Goal: Information Seeking & Learning: Check status

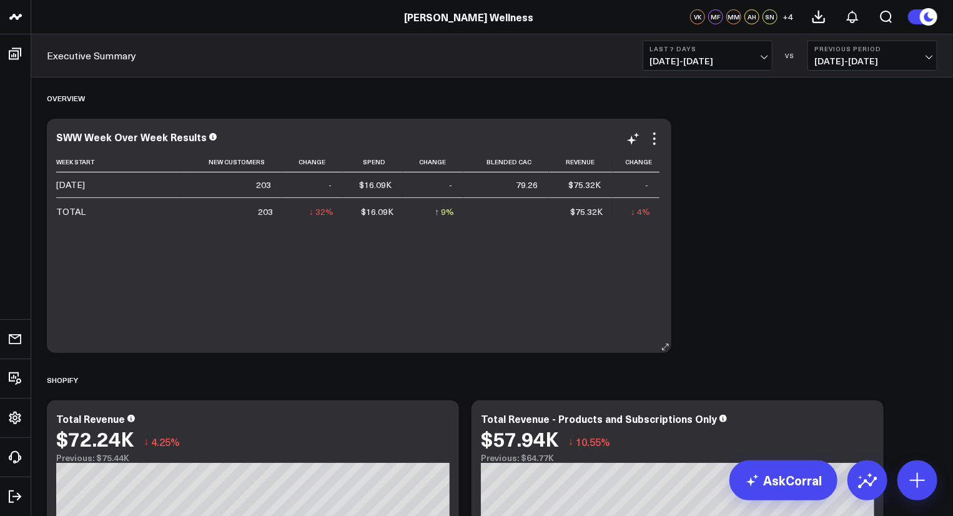
scroll to position [219, 0]
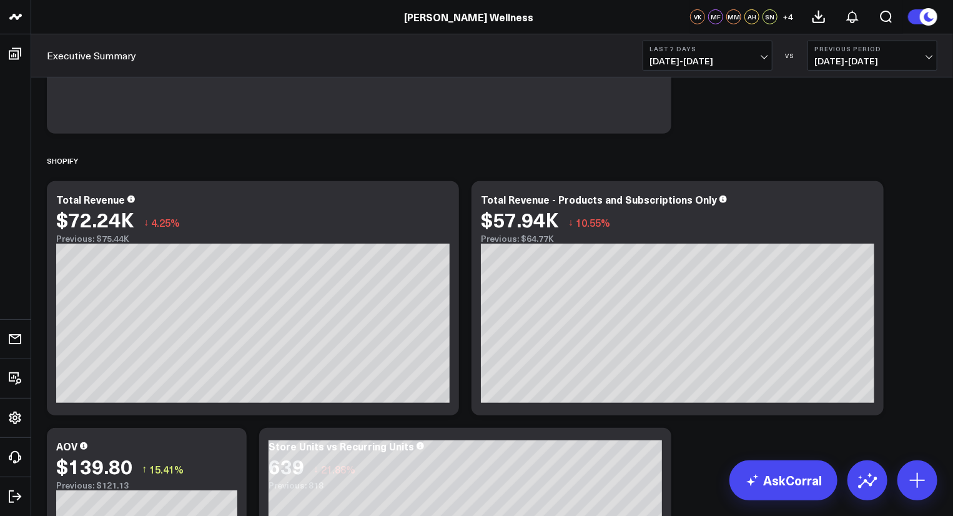
click at [697, 63] on span "[DATE] - [DATE]" at bounding box center [708, 61] width 116 height 10
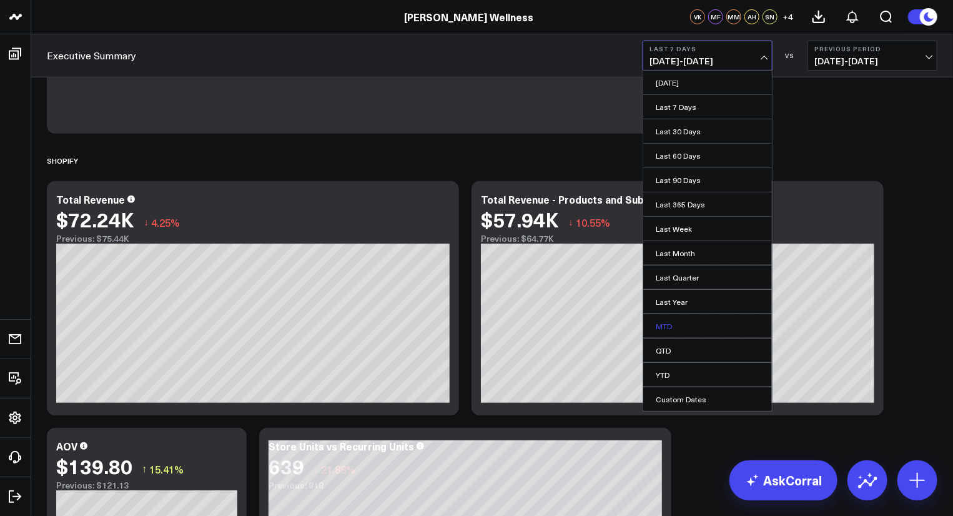
click at [680, 327] on link "MTD" at bounding box center [708, 326] width 129 height 24
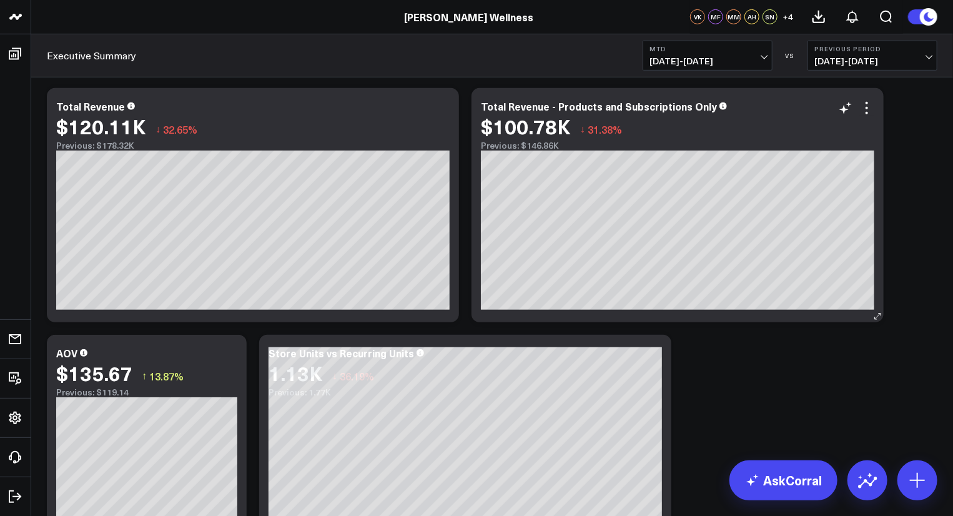
scroll to position [214, 0]
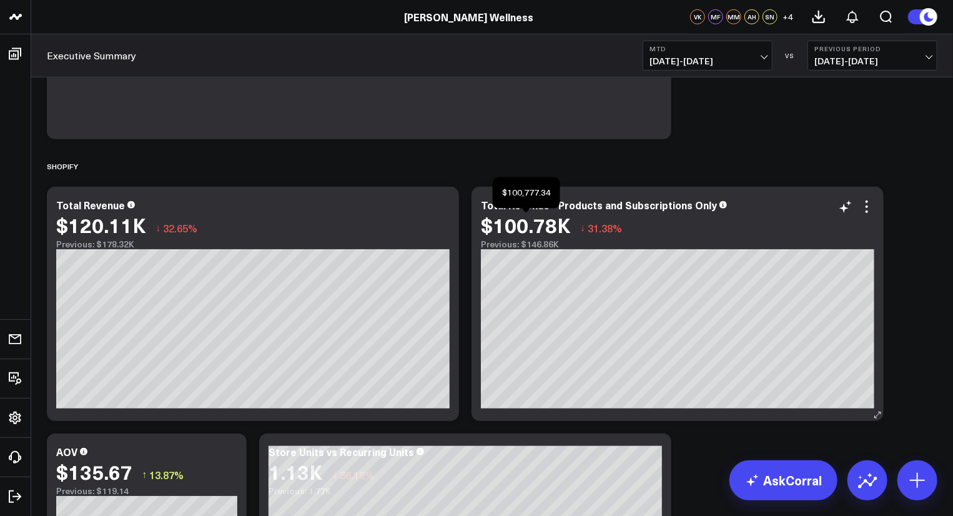
click at [530, 232] on div "$100.78K" at bounding box center [526, 225] width 90 height 22
click at [535, 204] on div "Total Revenue - Products and Subscriptions Only" at bounding box center [604, 205] width 247 height 14
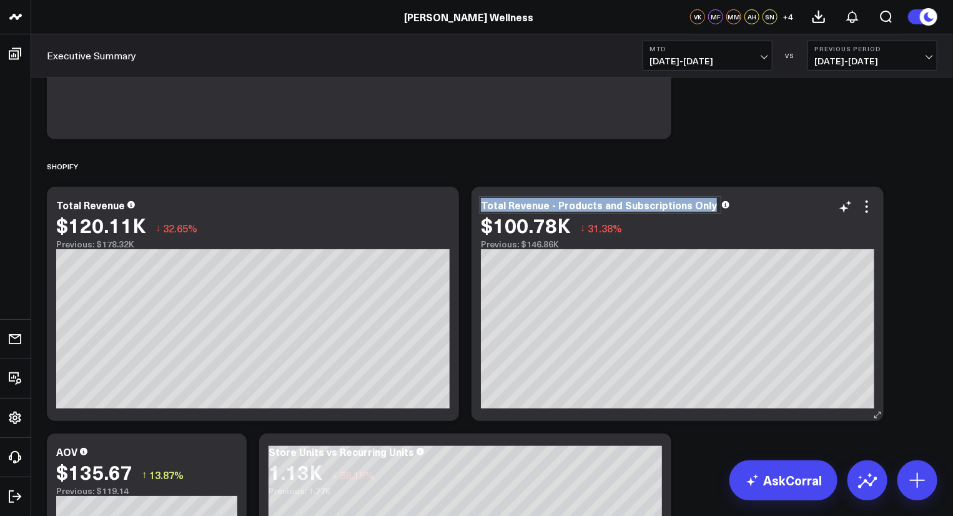
click at [535, 204] on div "Total Revenue - Products and Subscriptions Only" at bounding box center [600, 205] width 239 height 14
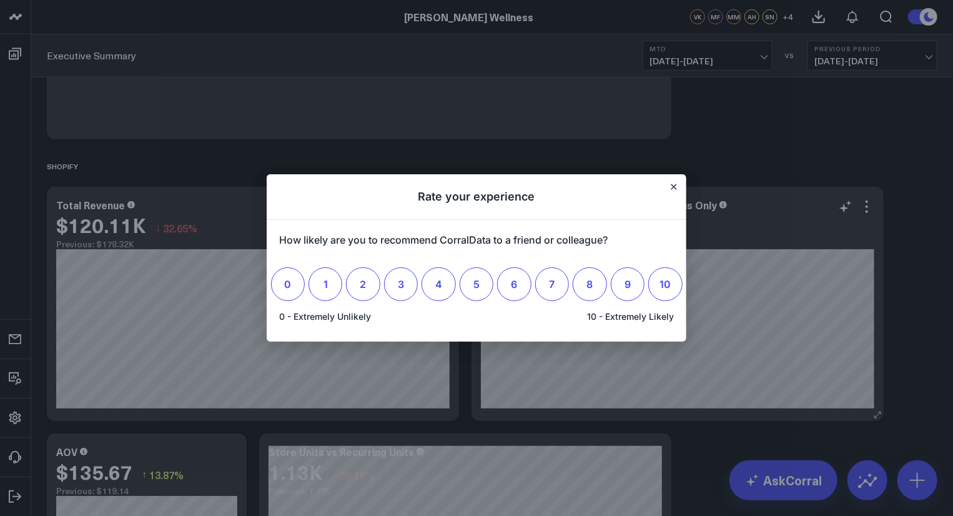
scroll to position [0, 0]
click at [675, 186] on icon "Close" at bounding box center [674, 186] width 5 height 5
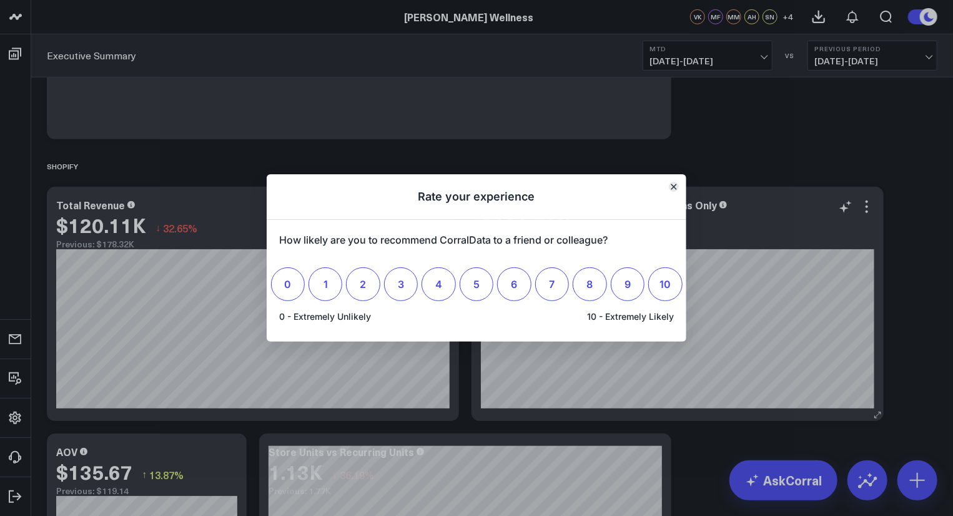
click at [676, 189] on icon "Close" at bounding box center [674, 187] width 6 height 6
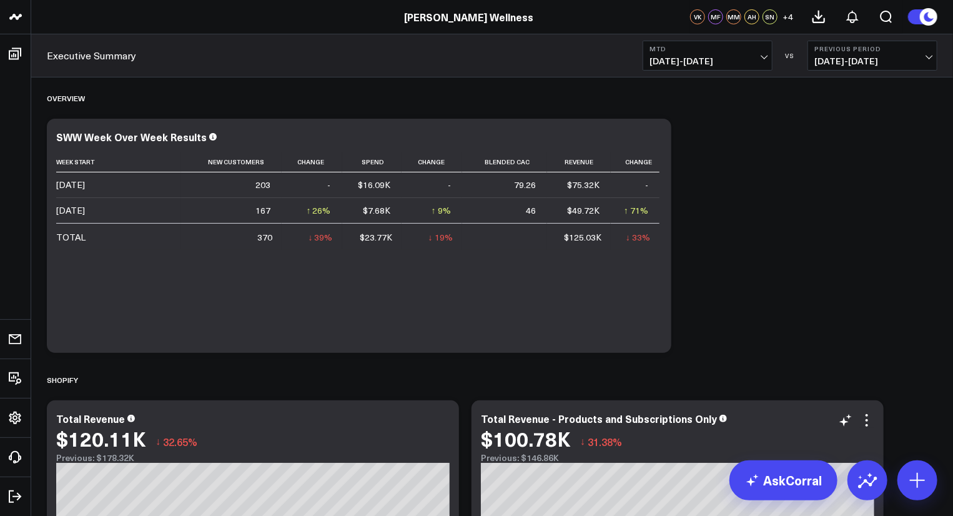
click at [727, 62] on span "[DATE] - [DATE]" at bounding box center [708, 61] width 116 height 10
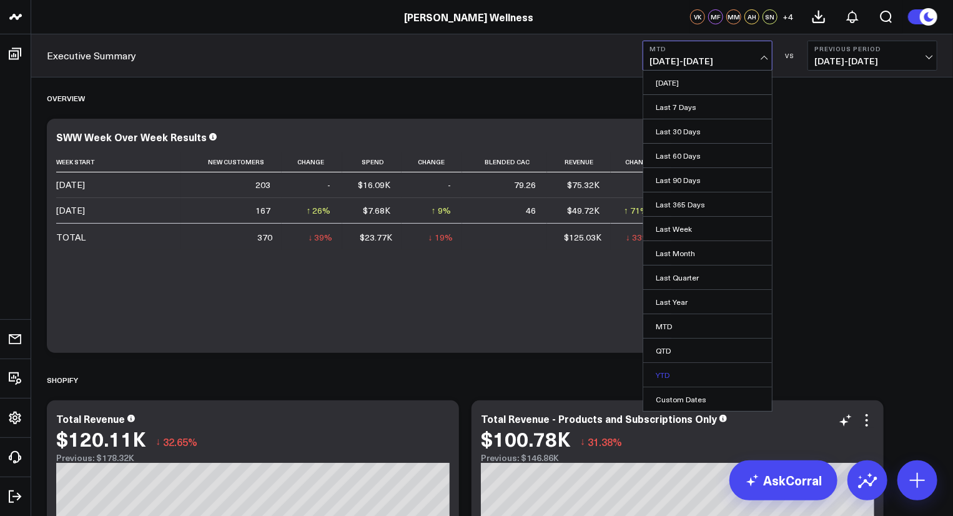
click at [665, 377] on link "YTD" at bounding box center [708, 375] width 129 height 24
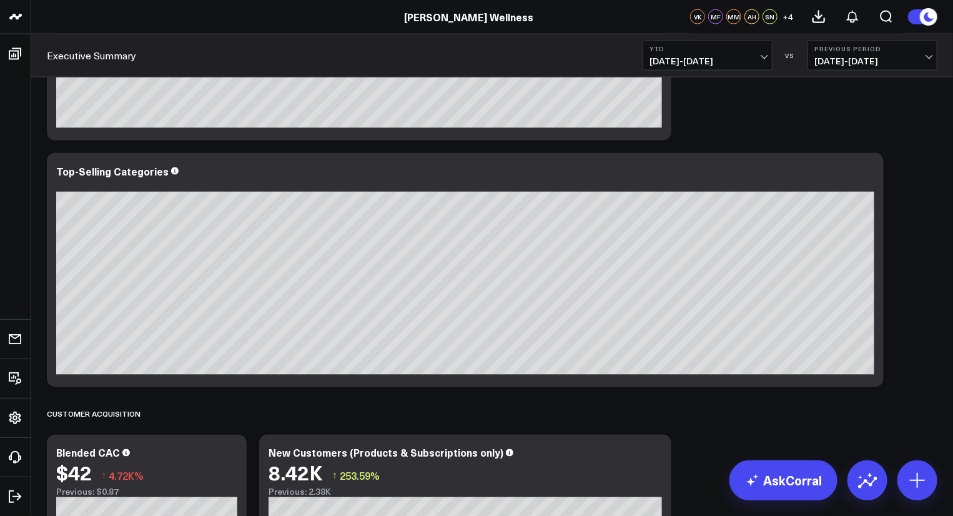
scroll to position [813, 0]
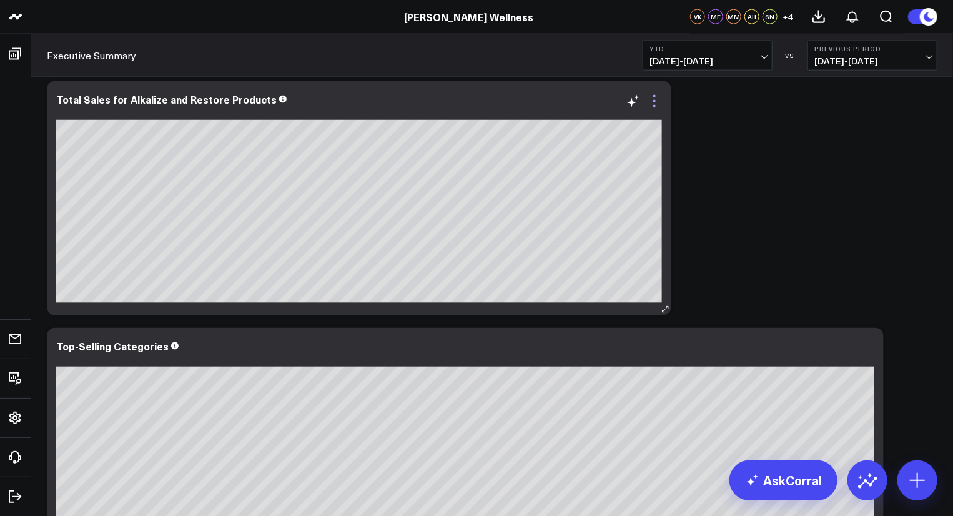
click at [657, 103] on icon at bounding box center [654, 101] width 15 height 15
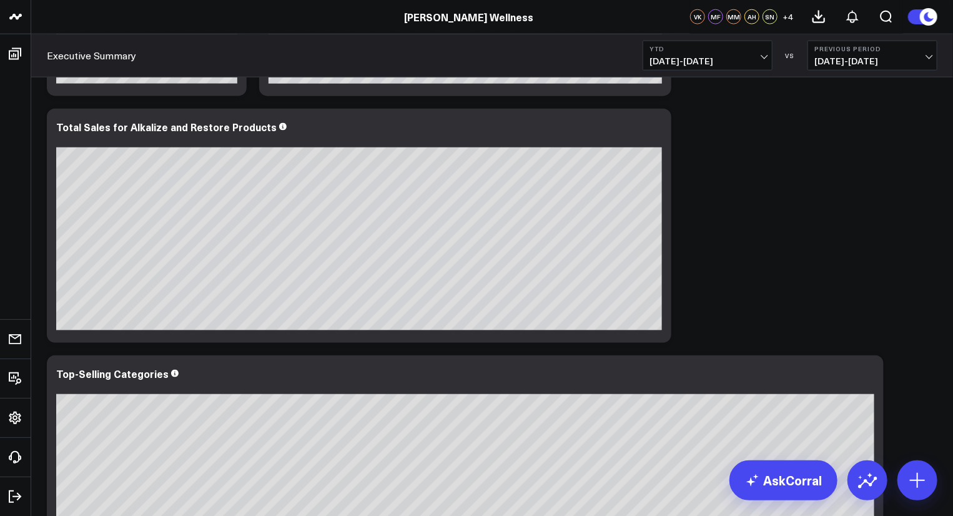
scroll to position [752, 0]
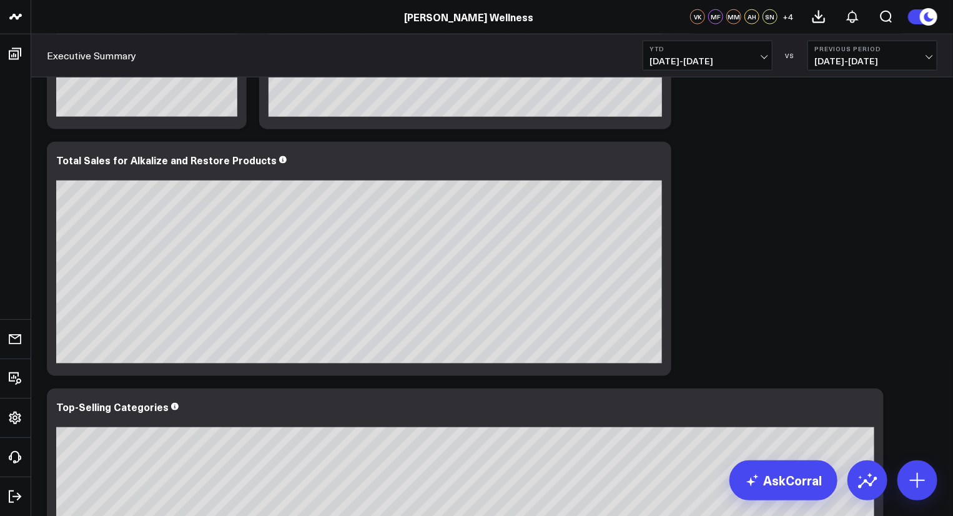
click at [912, 61] on span "[DATE] - [DATE]" at bounding box center [873, 61] width 116 height 10
click at [857, 132] on link "YoY" at bounding box center [872, 131] width 129 height 24
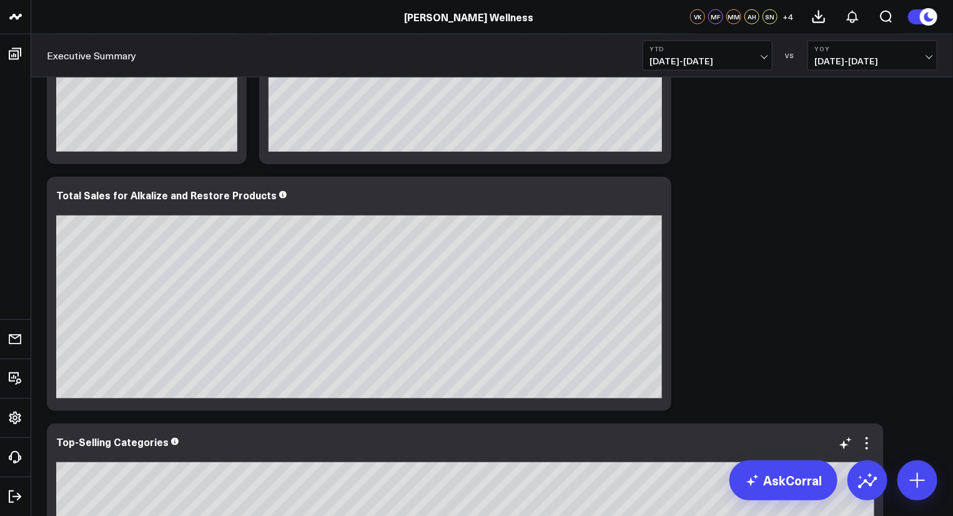
scroll to position [715, 0]
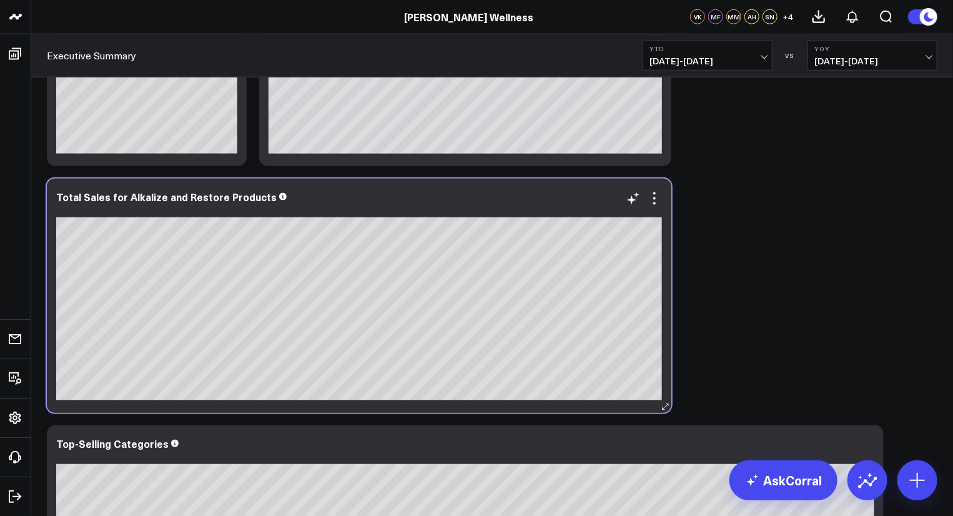
click at [653, 206] on div at bounding box center [359, 210] width 606 height 9
click at [670, 207] on div "Total Sales for Alkalize and Restore Products" at bounding box center [359, 296] width 625 height 234
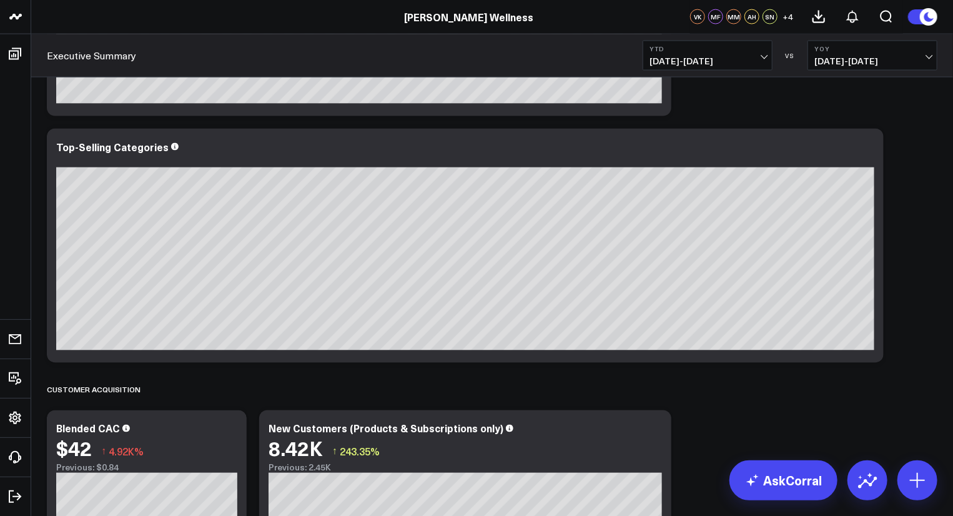
scroll to position [1014, 0]
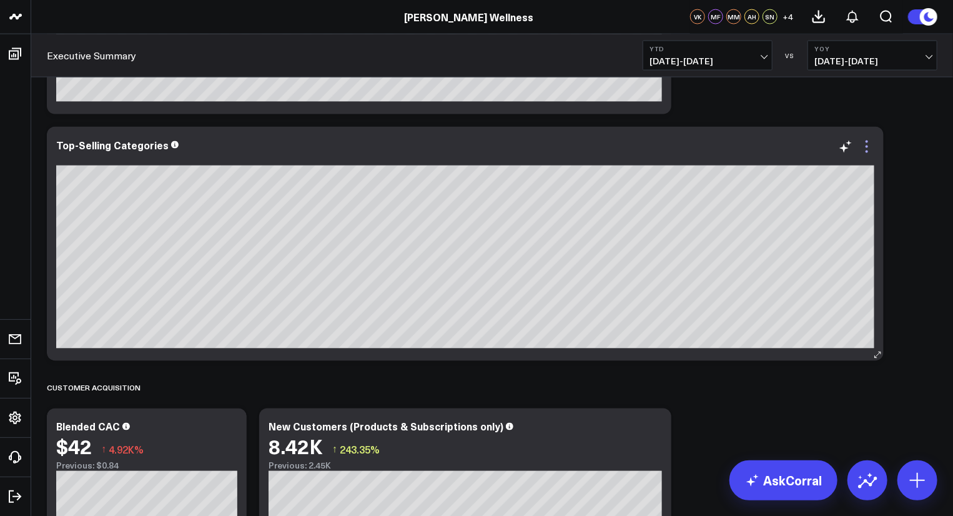
click at [871, 148] on icon at bounding box center [867, 146] width 15 height 15
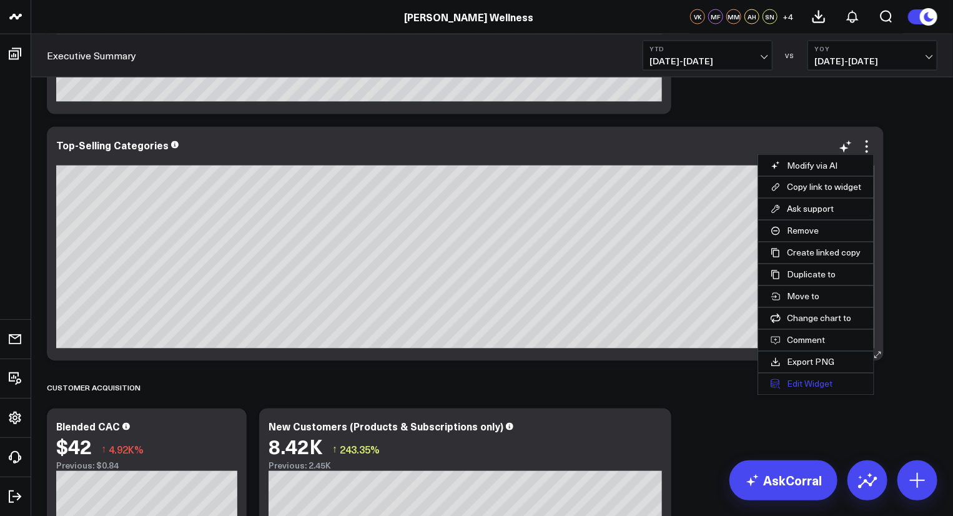
drag, startPoint x: 784, startPoint y: 390, endPoint x: 789, endPoint y: 384, distance: 8.0
click at [789, 384] on button "Edit Widget" at bounding box center [816, 384] width 116 height 21
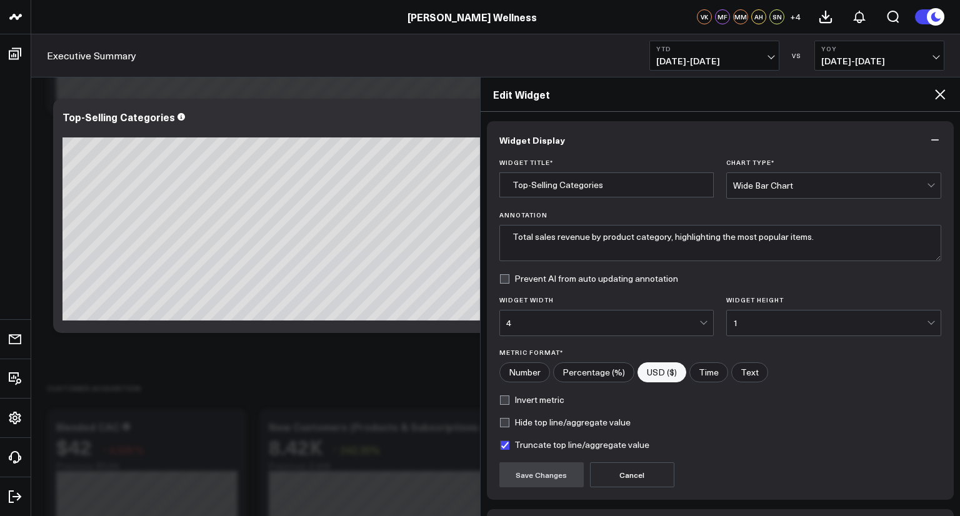
click at [935, 88] on icon at bounding box center [939, 94] width 15 height 15
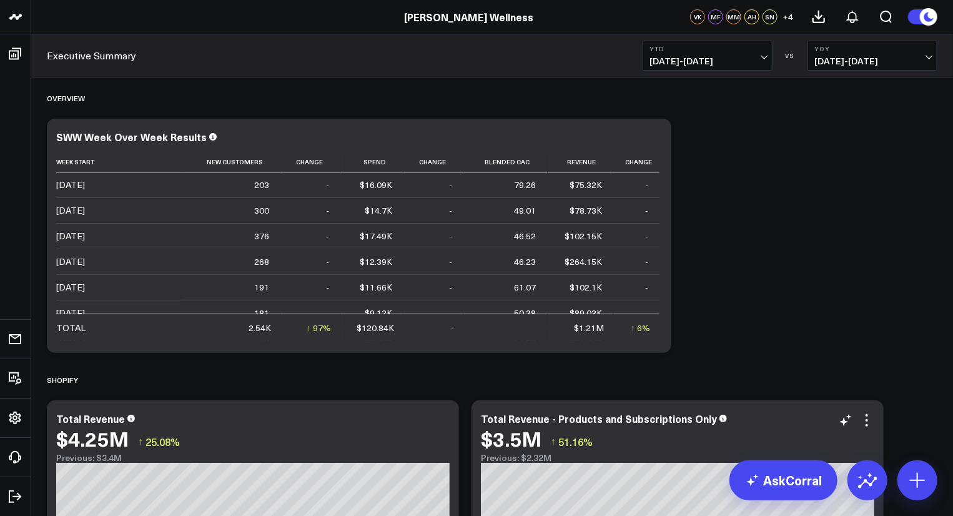
click at [737, 60] on span "[DATE] - [DATE]" at bounding box center [708, 61] width 116 height 10
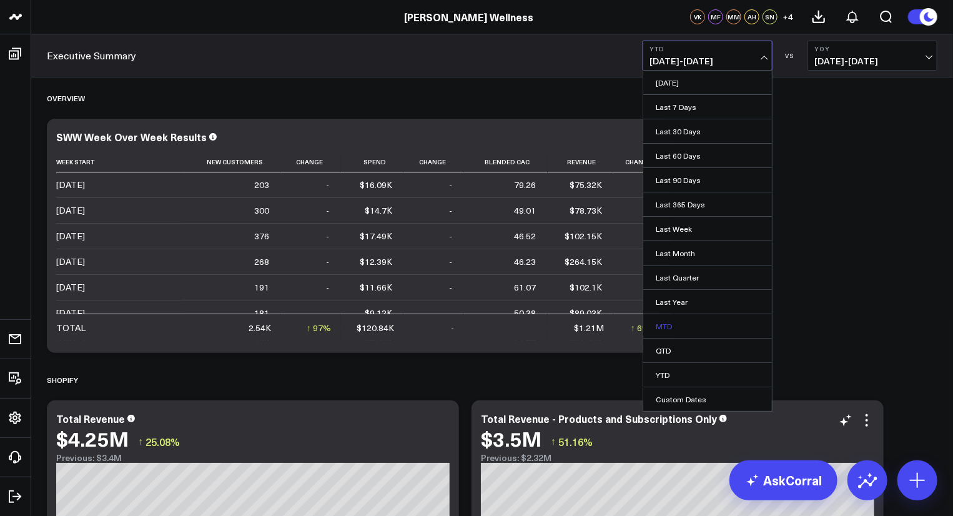
click at [692, 325] on link "MTD" at bounding box center [708, 326] width 129 height 24
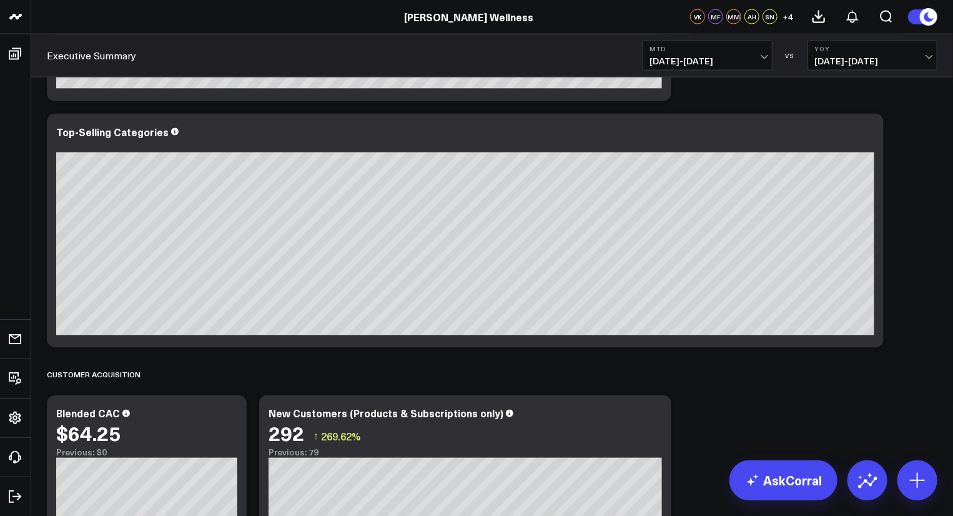
scroll to position [1022, 0]
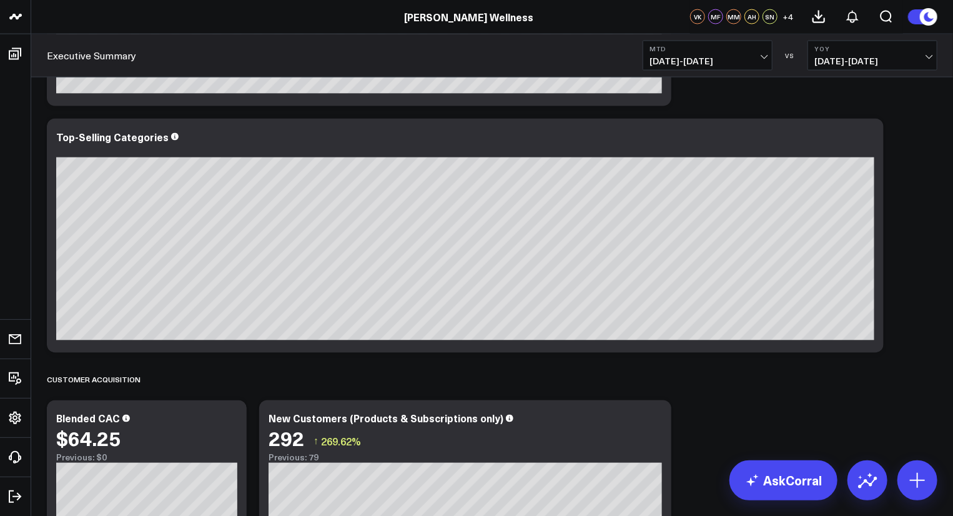
click at [683, 44] on button "MTD [DATE] - [DATE]" at bounding box center [708, 56] width 130 height 30
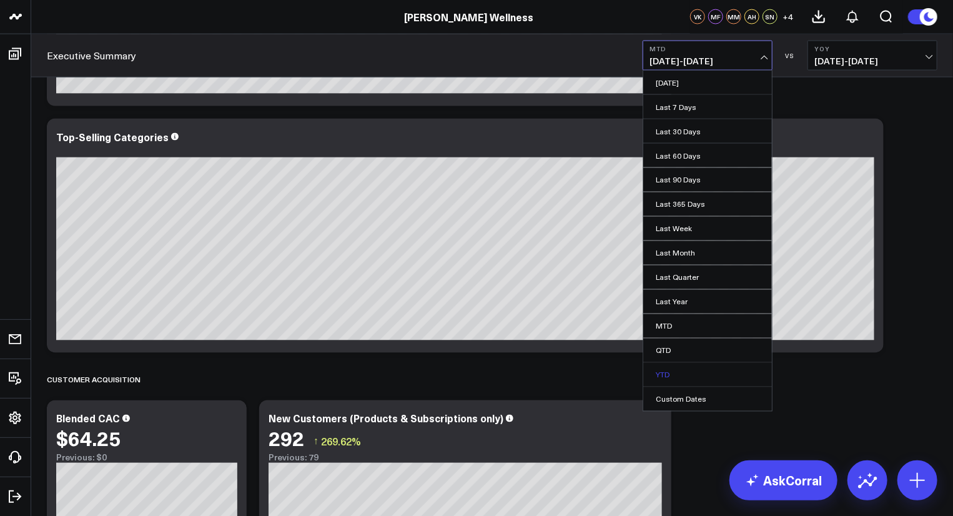
click at [687, 377] on link "YTD" at bounding box center [708, 375] width 129 height 24
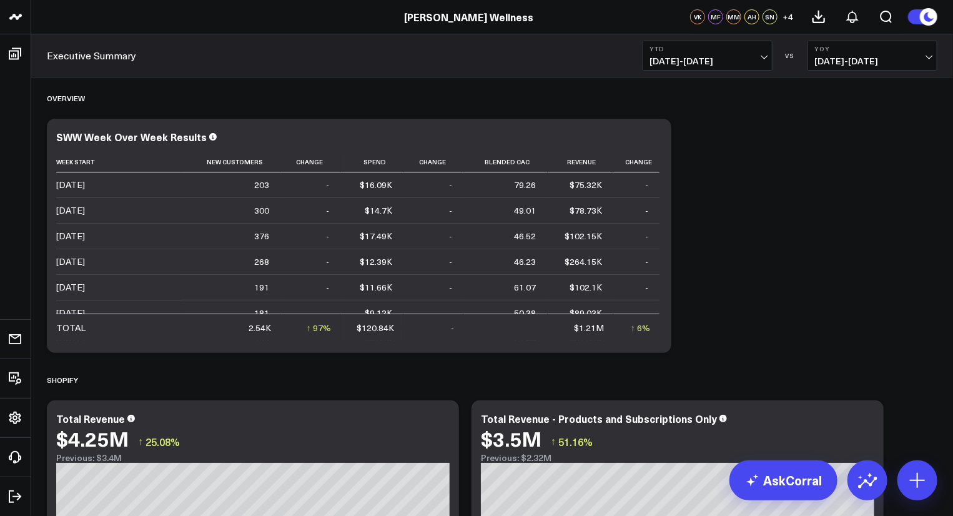
click at [723, 67] on button "YTD [DATE] - [DATE]" at bounding box center [708, 56] width 130 height 30
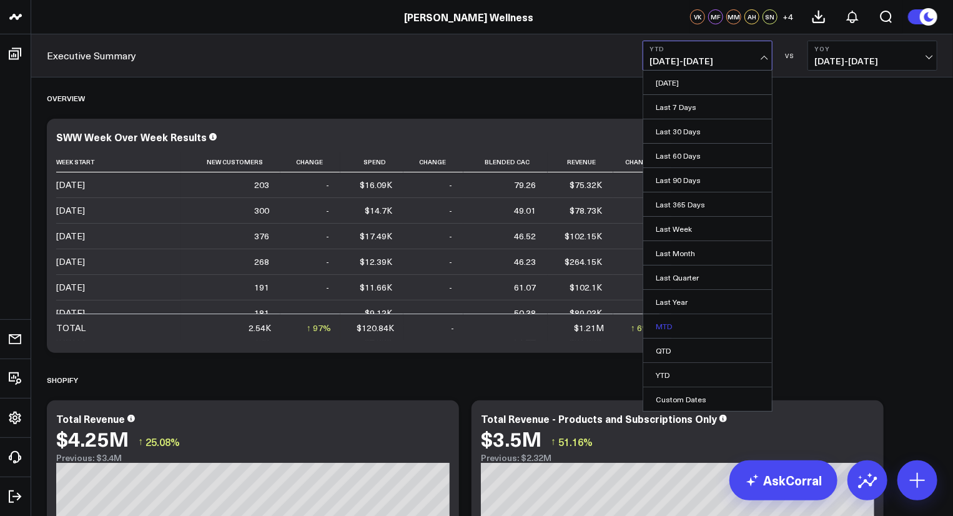
click at [674, 325] on link "MTD" at bounding box center [708, 326] width 129 height 24
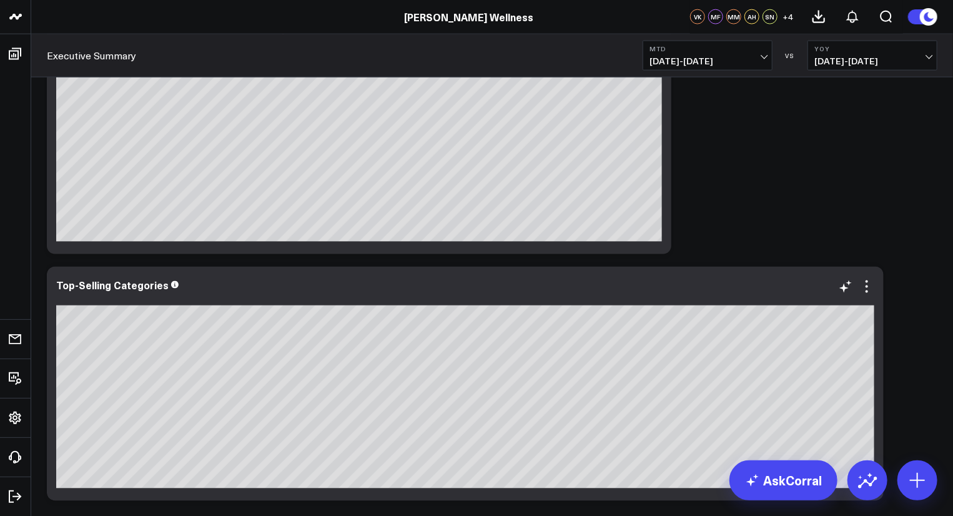
scroll to position [962, 0]
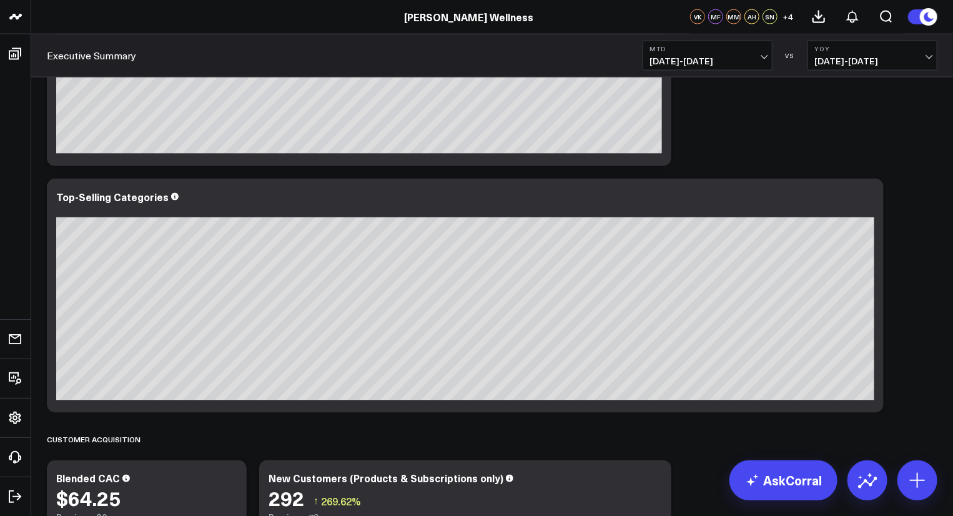
click at [716, 61] on span "[DATE] - [DATE]" at bounding box center [708, 61] width 116 height 10
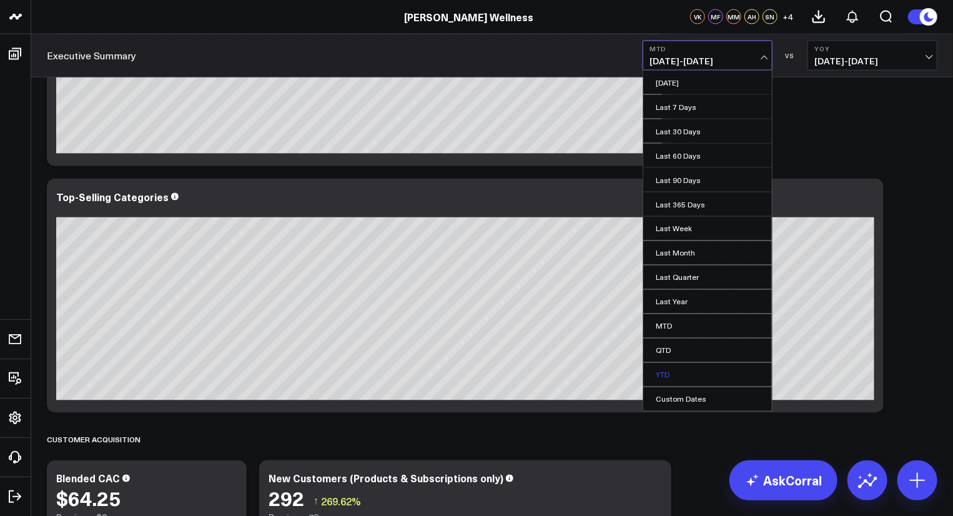
click at [687, 370] on link "YTD" at bounding box center [708, 375] width 129 height 24
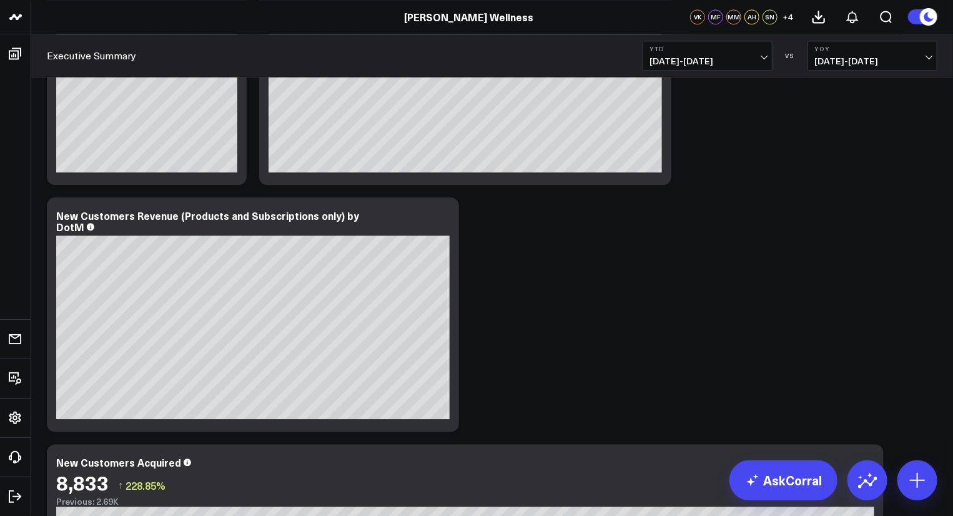
scroll to position [1469, 0]
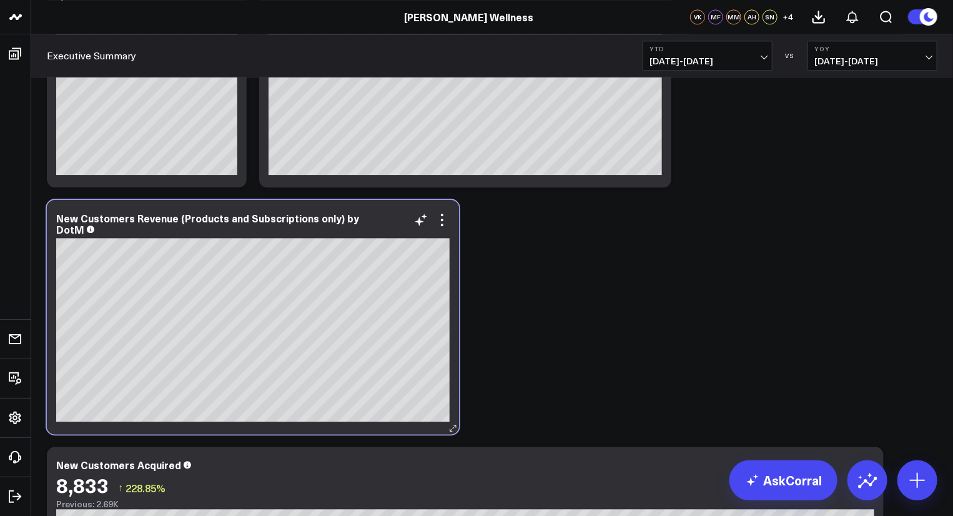
click at [90, 236] on div "New Customers Revenue (Products and Subscriptions only) by DotM" at bounding box center [253, 225] width 394 height 26
